Goal: Check status

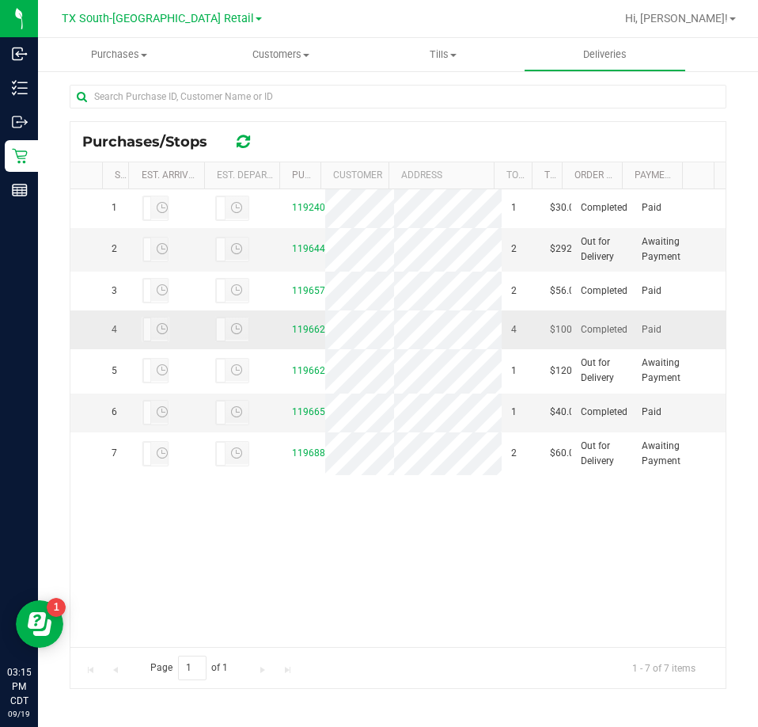
scroll to position [333, 0]
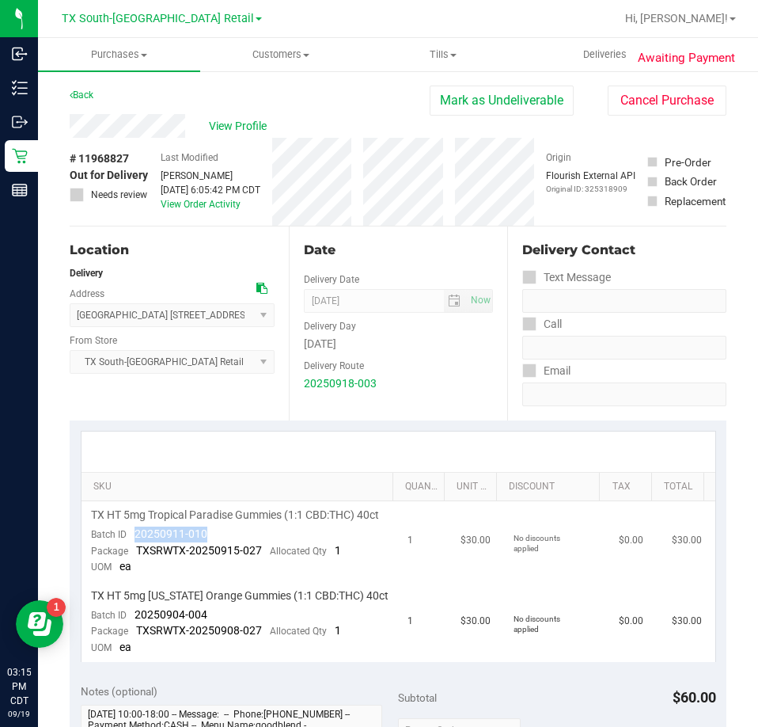
drag, startPoint x: 224, startPoint y: 542, endPoint x: 129, endPoint y: 549, distance: 95.2
click at [128, 549] on td "TX HT 5mg Tropical Paradise Gummies (1:1 CBD:THC) 40ct Batch ID 20250911-010 Pa…" at bounding box center [240, 541] width 317 height 81
drag, startPoint x: 216, startPoint y: 628, endPoint x: 133, endPoint y: 629, distance: 83.1
click at [133, 629] on td "TX HT 5mg [US_STATE] Orange Gummies (1:1 CBD:THC) 40ct Batch ID 20250904-004 Pa…" at bounding box center [240, 622] width 317 height 80
